Goal: Check status: Check status

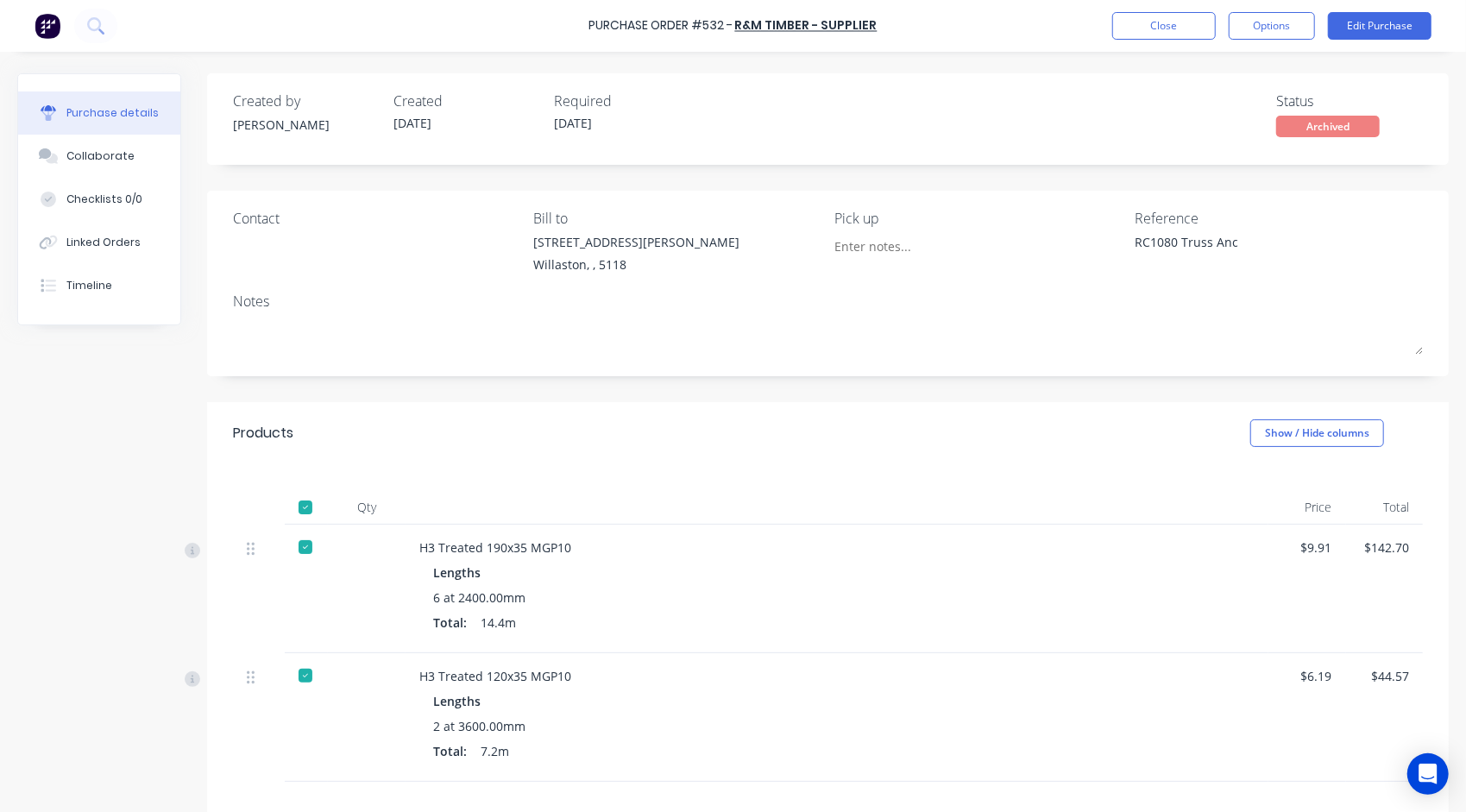
type textarea "x"
click at [1198, 29] on button "Close" at bounding box center [1165, 26] width 103 height 28
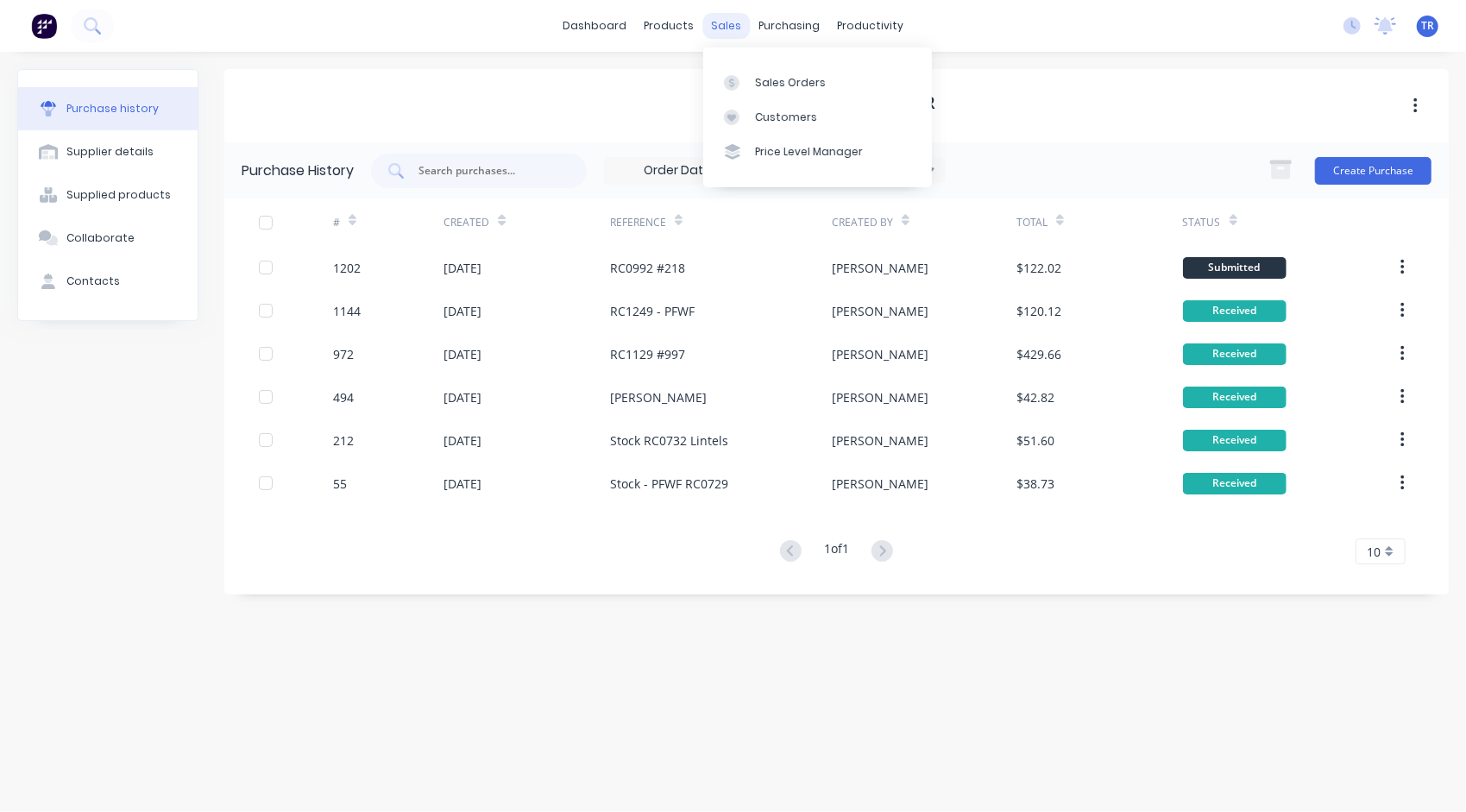
click at [704, 29] on div "sales" at bounding box center [726, 26] width 47 height 26
click at [780, 89] on link "Sales Orders" at bounding box center [818, 81] width 229 height 34
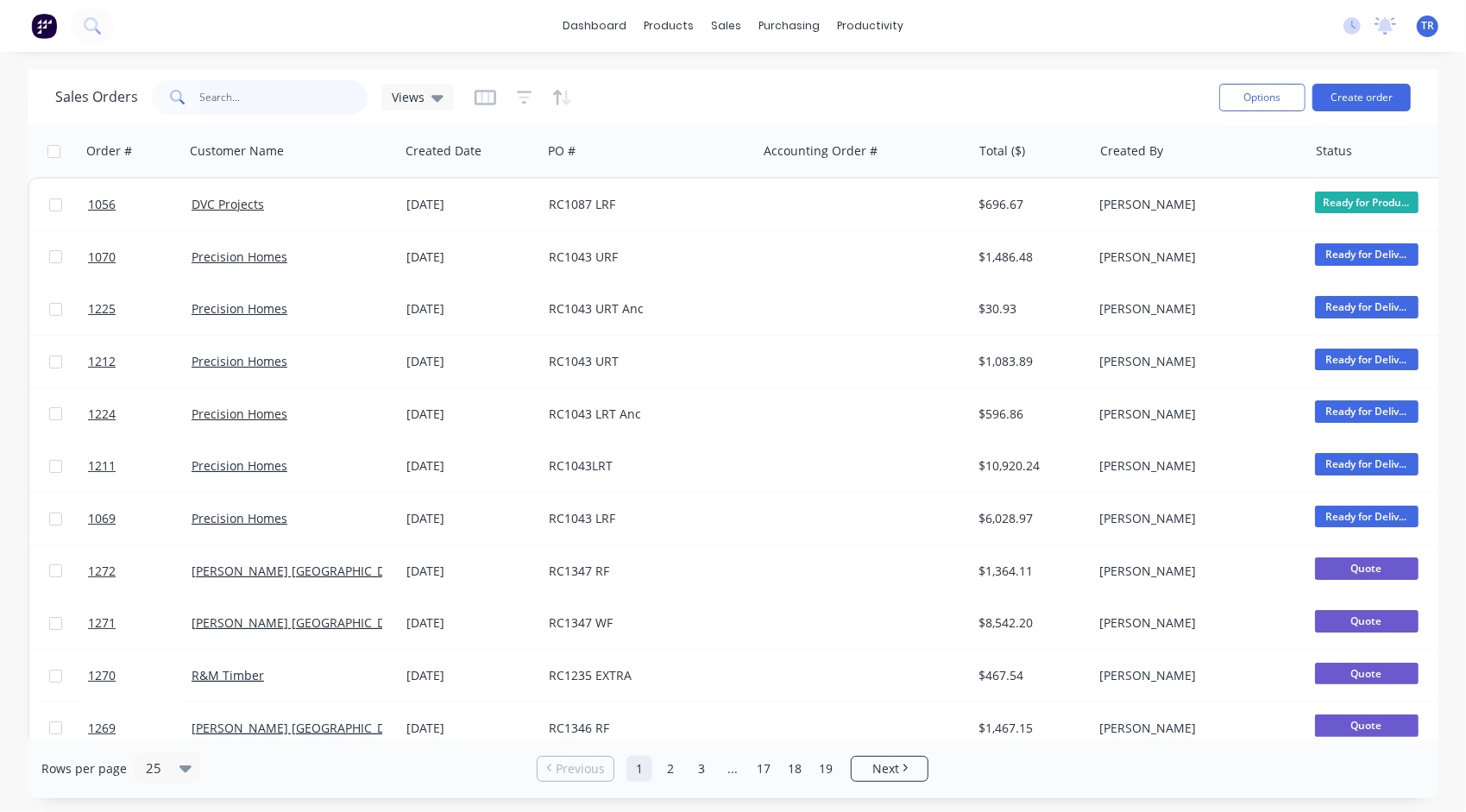
click at [305, 100] on input "text" at bounding box center [284, 97] width 169 height 34
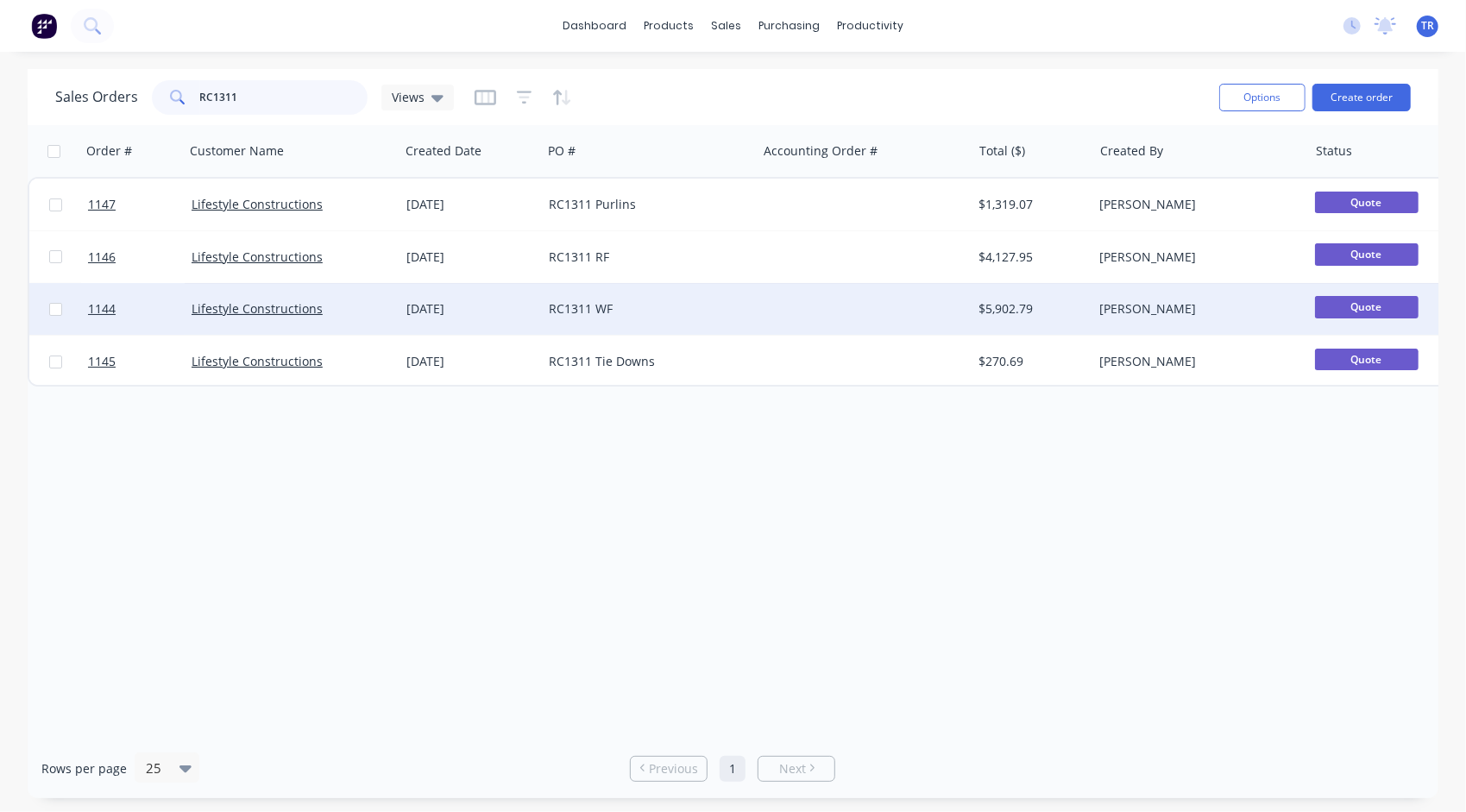
type input "RC1311"
click at [559, 304] on div "RC1311 WF" at bounding box center [644, 309] width 192 height 18
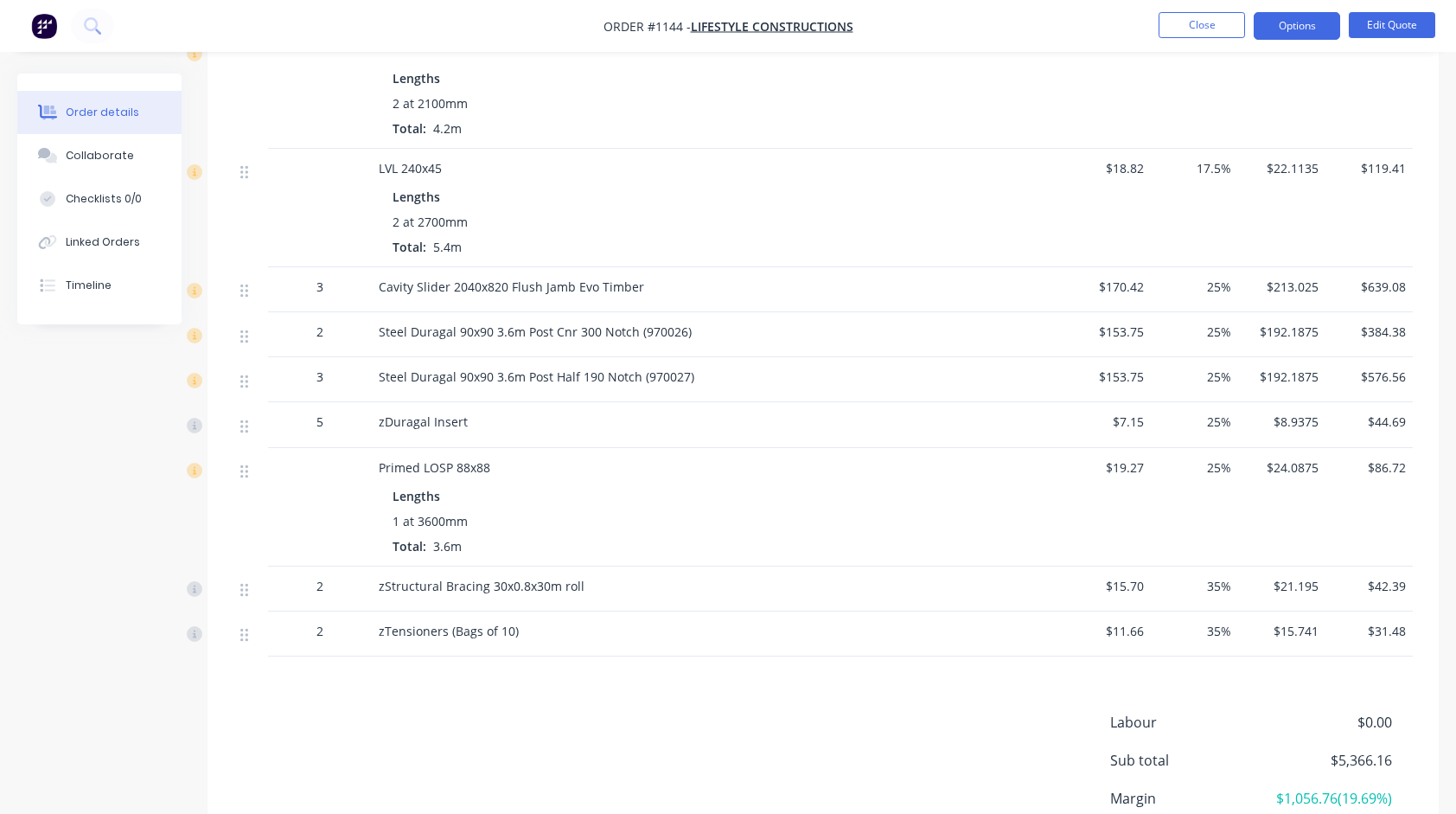
scroll to position [1297, 0]
